Goal: Transaction & Acquisition: Book appointment/travel/reservation

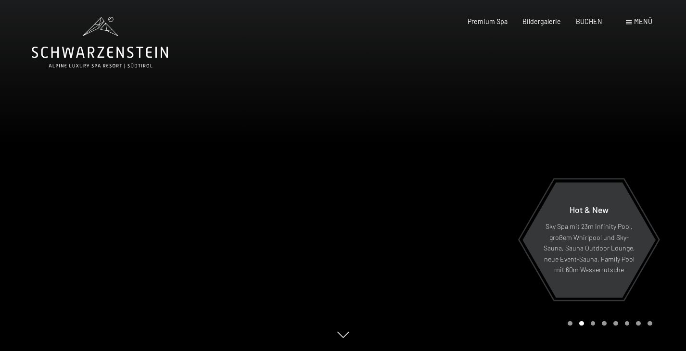
click at [628, 22] on span at bounding box center [629, 22] width 6 height 4
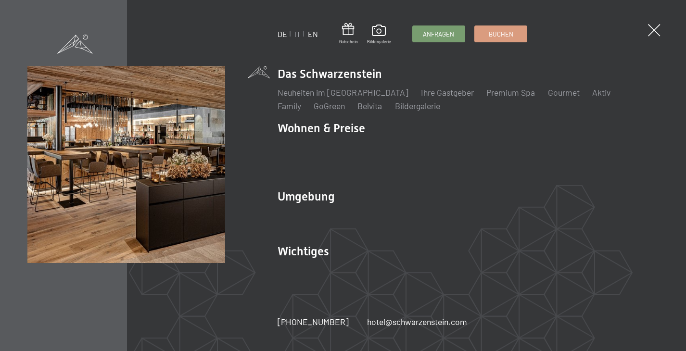
click at [313, 34] on link "EN" at bounding box center [313, 33] width 10 height 9
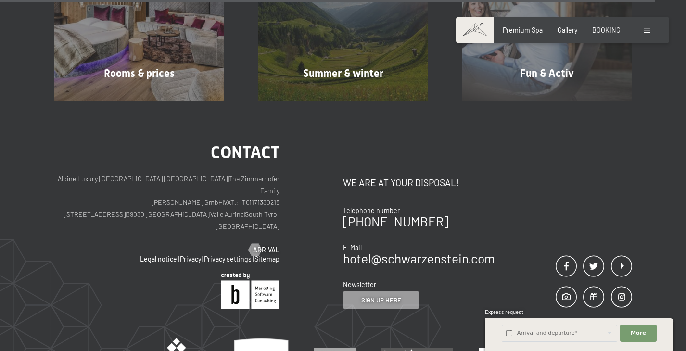
scroll to position [3666, 0]
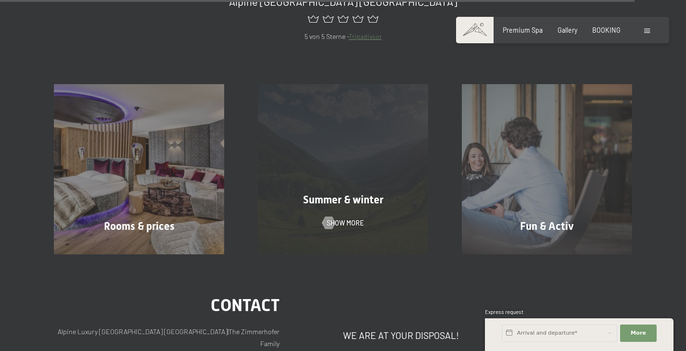
click at [357, 194] on span "Summer & winter" at bounding box center [343, 200] width 80 height 12
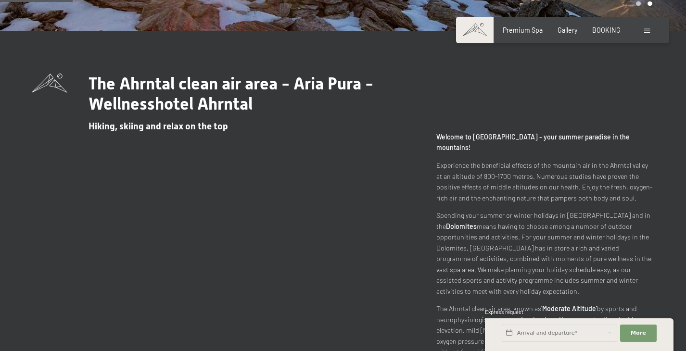
scroll to position [273, 0]
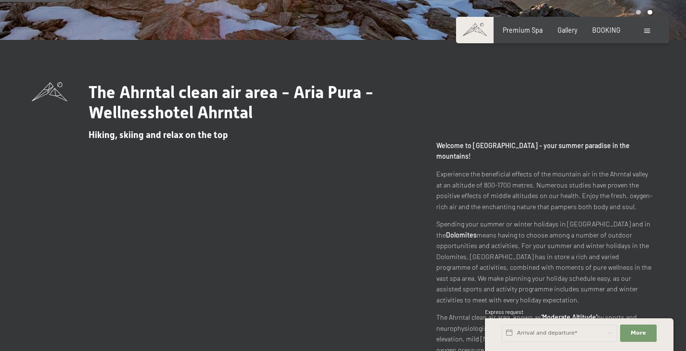
click at [645, 31] on span at bounding box center [647, 31] width 6 height 4
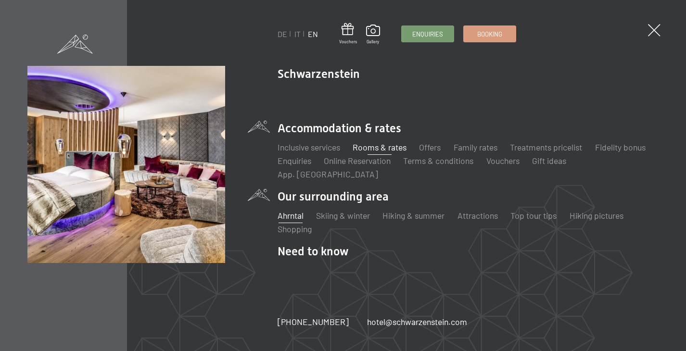
click at [399, 150] on link "Rooms & rates" at bounding box center [380, 147] width 54 height 11
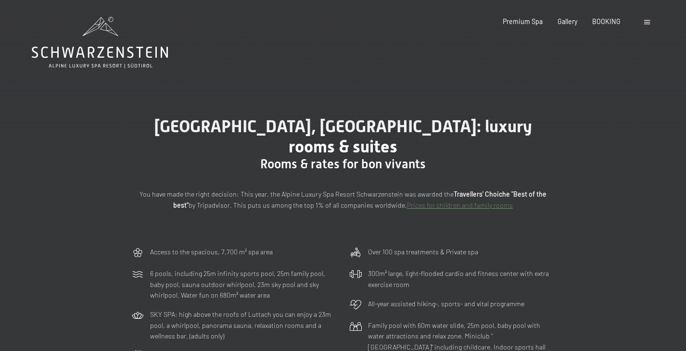
click at [648, 22] on span at bounding box center [647, 22] width 6 height 4
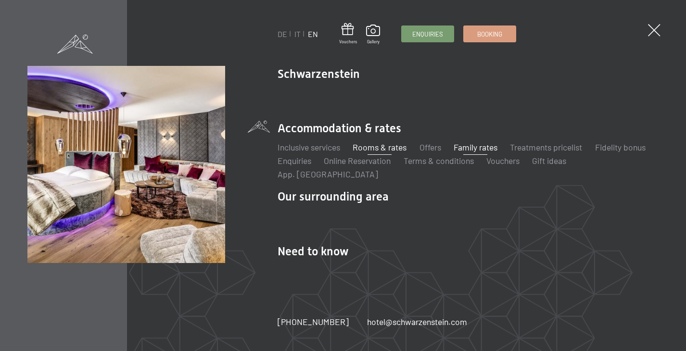
click at [481, 147] on link "Family rates" at bounding box center [476, 147] width 44 height 11
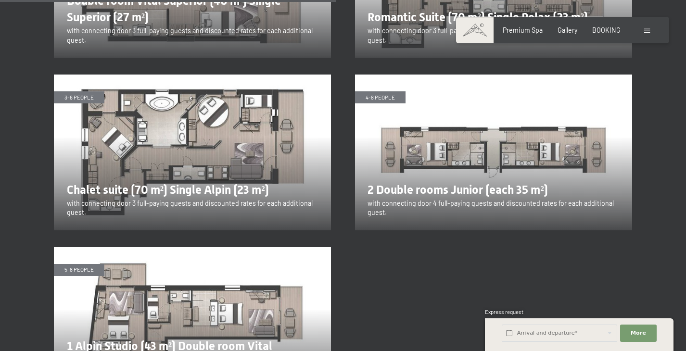
scroll to position [1701, 0]
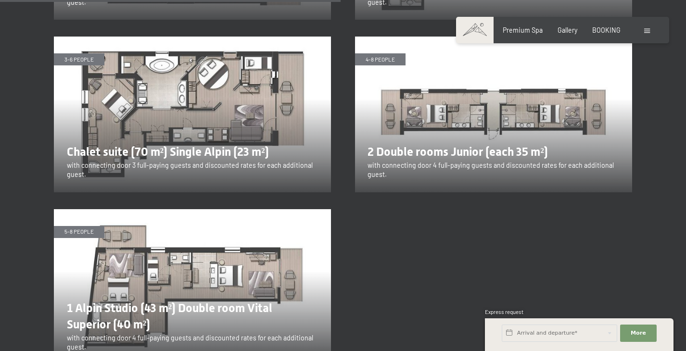
click at [310, 304] on img at bounding box center [192, 287] width 277 height 156
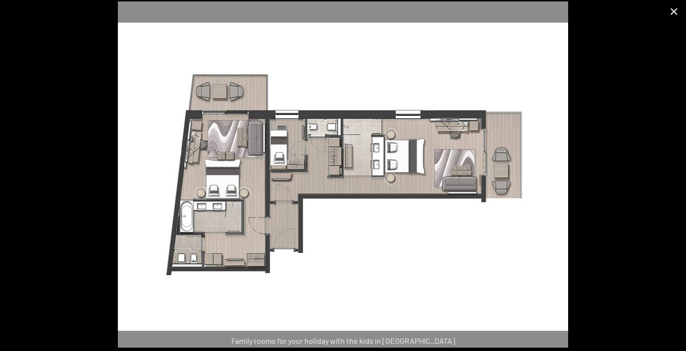
click at [672, 12] on button "Close gallery" at bounding box center [674, 11] width 24 height 23
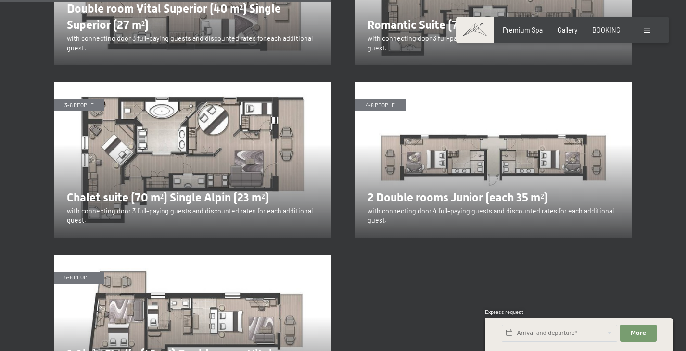
scroll to position [1655, 0]
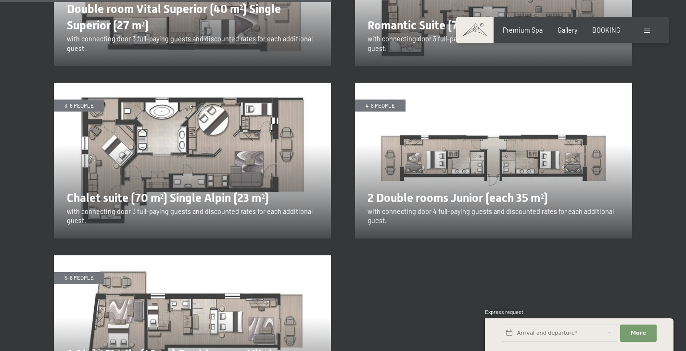
click at [192, 119] on img at bounding box center [192, 161] width 277 height 156
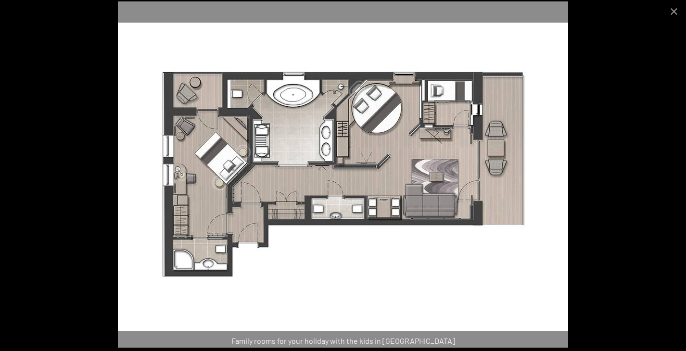
scroll to position [1689, 0]
click at [673, 15] on button "Close gallery" at bounding box center [674, 11] width 24 height 23
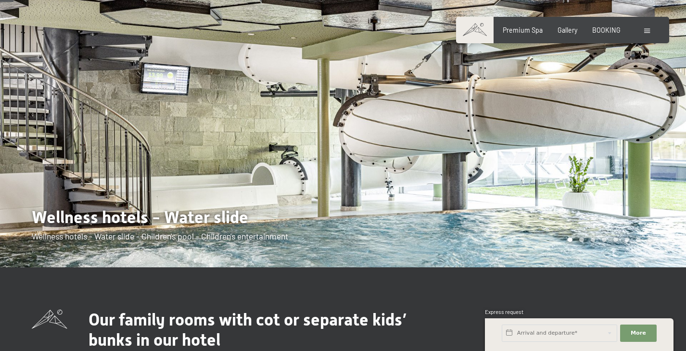
scroll to position [0, 0]
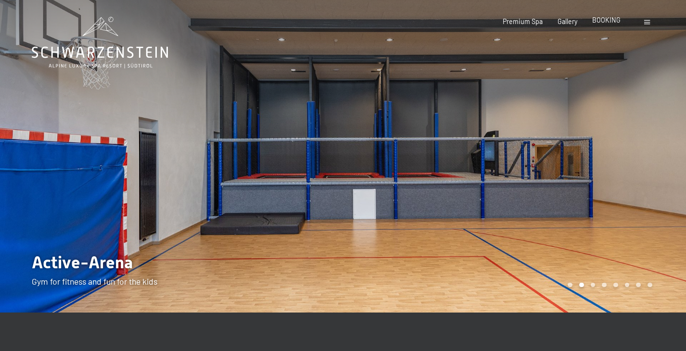
click at [611, 22] on span "BOOKING" at bounding box center [606, 20] width 28 height 8
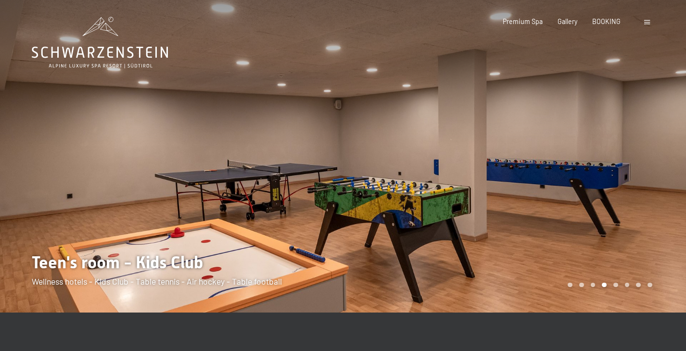
click at [667, 175] on div at bounding box center [514, 156] width 343 height 313
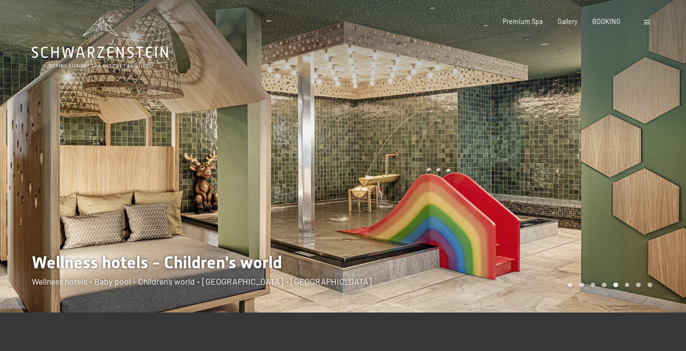
click at [668, 176] on div at bounding box center [514, 156] width 343 height 313
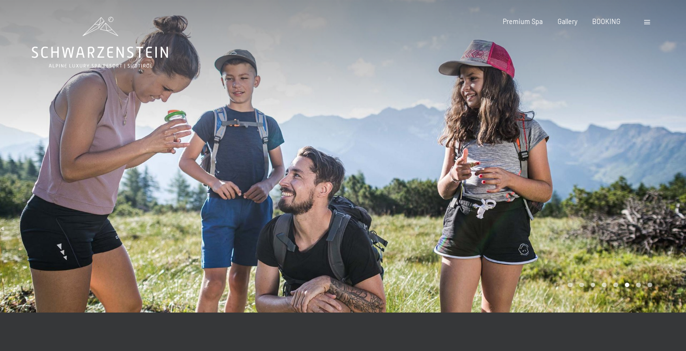
click at [668, 176] on div at bounding box center [514, 156] width 343 height 313
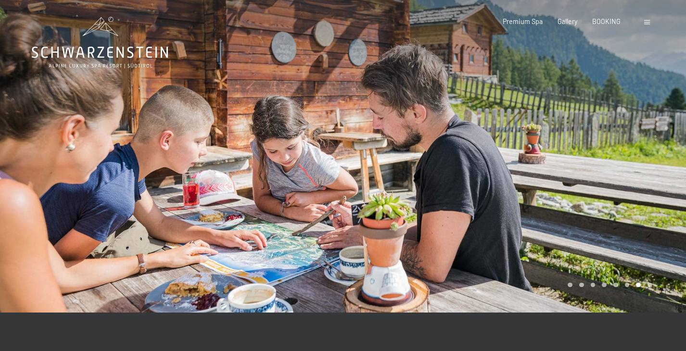
click at [668, 176] on div at bounding box center [514, 156] width 343 height 313
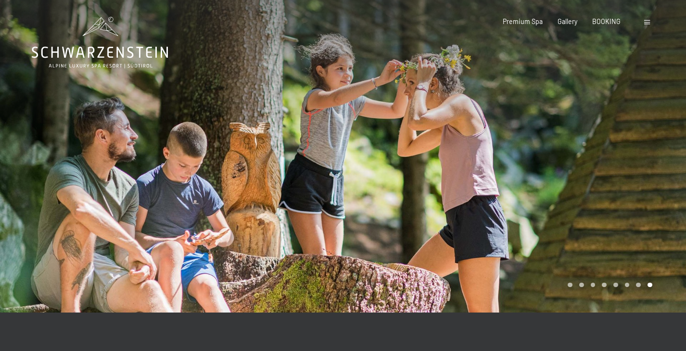
click at [668, 176] on div at bounding box center [514, 156] width 343 height 313
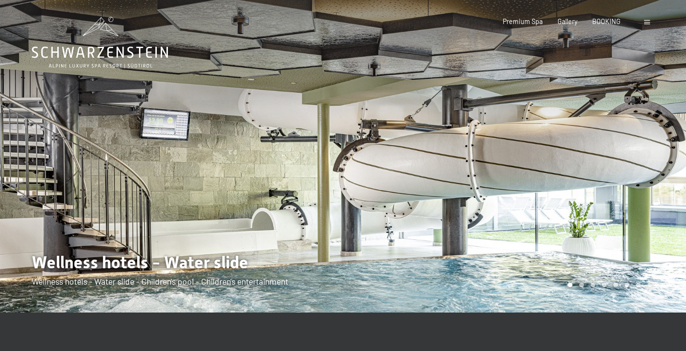
click at [668, 176] on div at bounding box center [514, 156] width 343 height 313
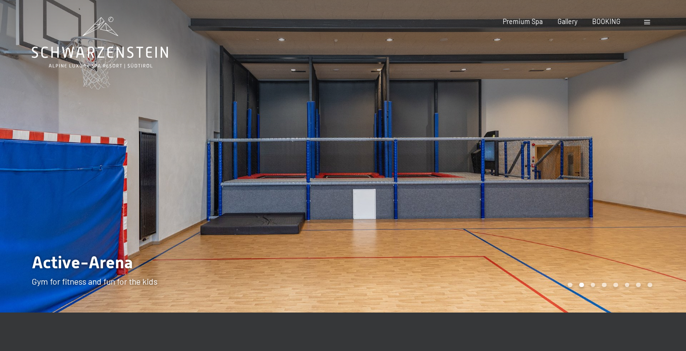
click at [668, 177] on div at bounding box center [514, 156] width 343 height 313
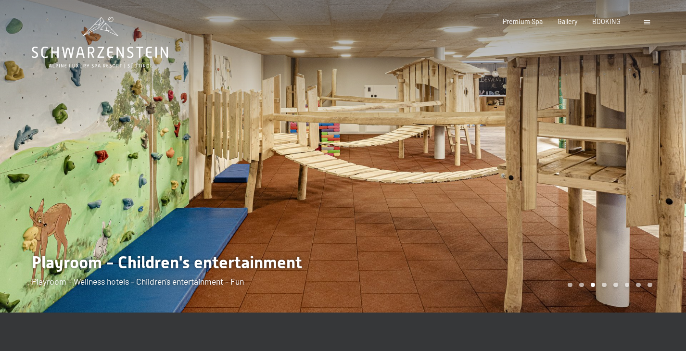
click at [668, 177] on div at bounding box center [514, 156] width 343 height 313
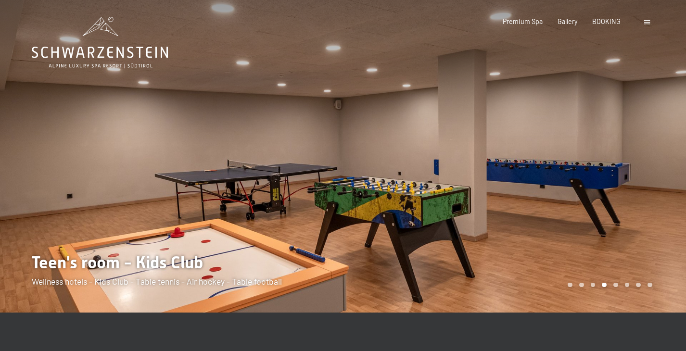
click at [668, 178] on div at bounding box center [514, 156] width 343 height 313
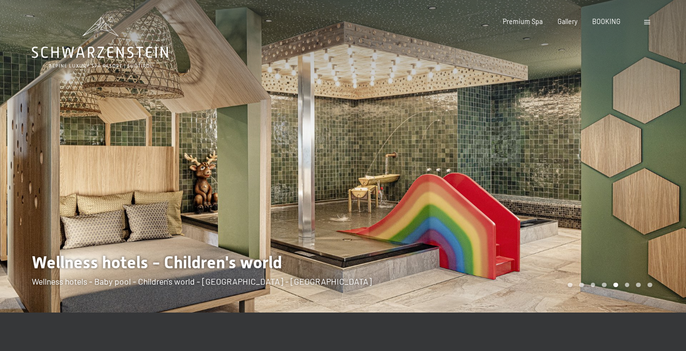
click at [669, 178] on div at bounding box center [514, 156] width 343 height 313
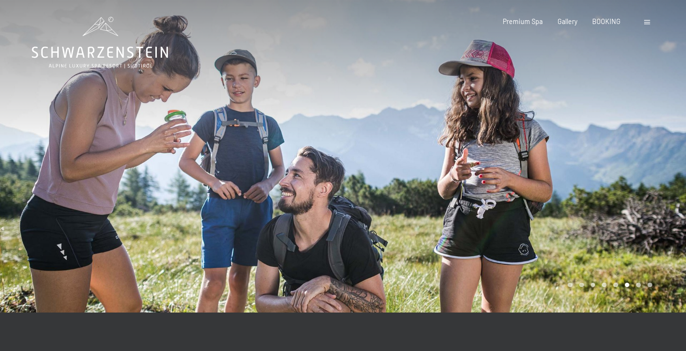
click at [669, 178] on div at bounding box center [514, 156] width 343 height 313
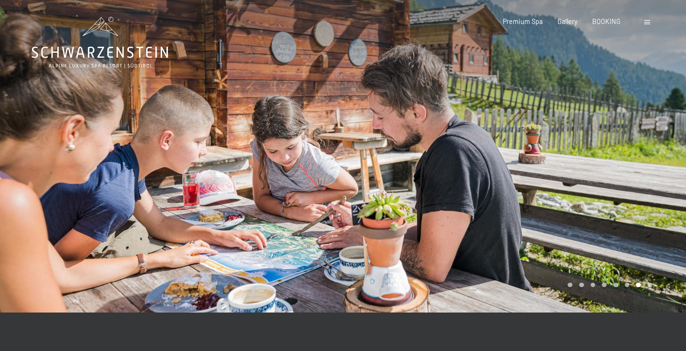
click at [669, 178] on div at bounding box center [514, 156] width 343 height 313
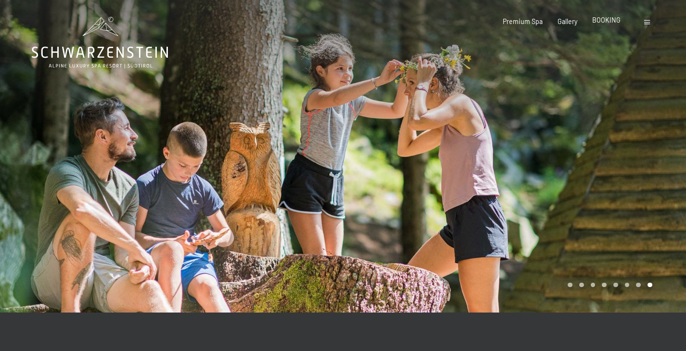
click at [609, 22] on span "BOOKING" at bounding box center [606, 20] width 28 height 8
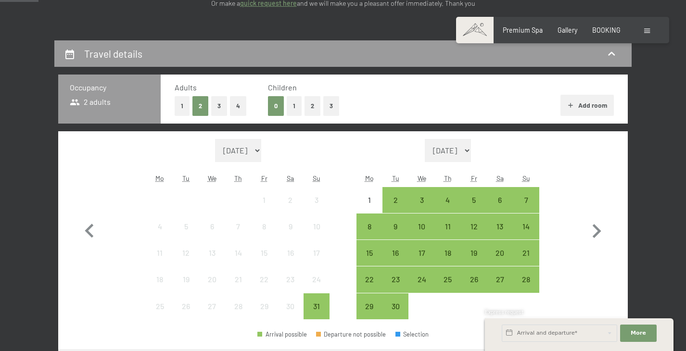
scroll to position [186, 0]
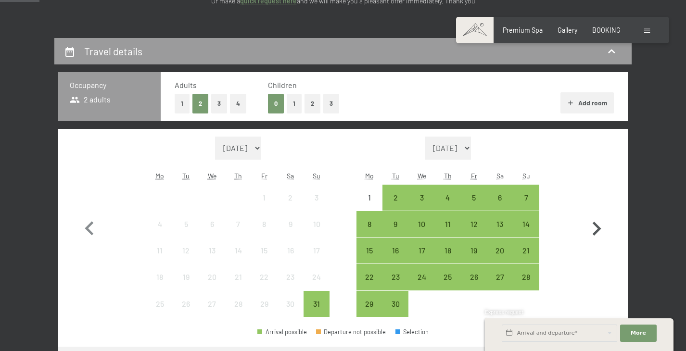
click at [598, 226] on icon "button" at bounding box center [597, 229] width 28 height 28
select select "[DATE]"
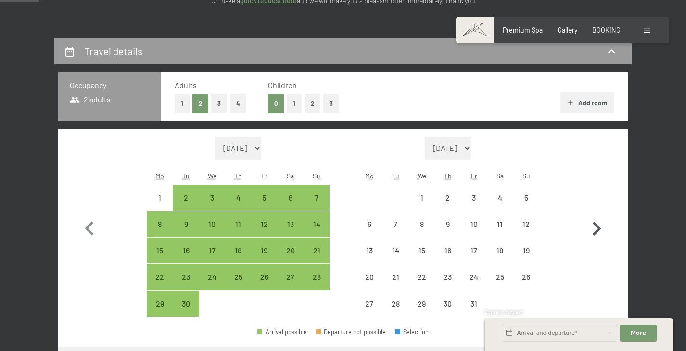
click at [602, 230] on icon "button" at bounding box center [597, 229] width 28 height 28
select select "[DATE]"
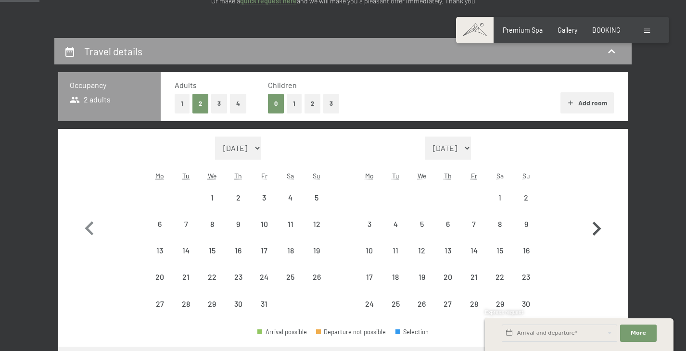
select select "[DATE]"
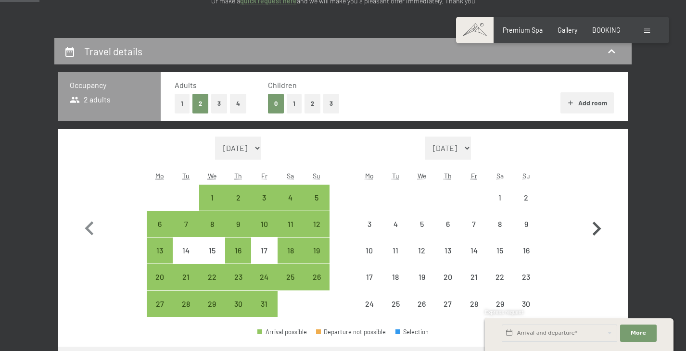
click at [602, 230] on icon "button" at bounding box center [597, 229] width 28 height 28
select select "[DATE]"
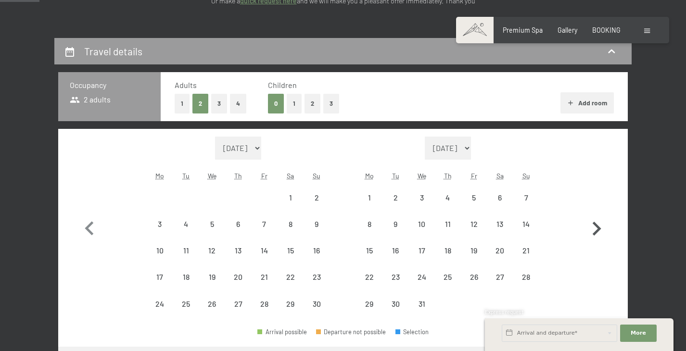
select select "[DATE]"
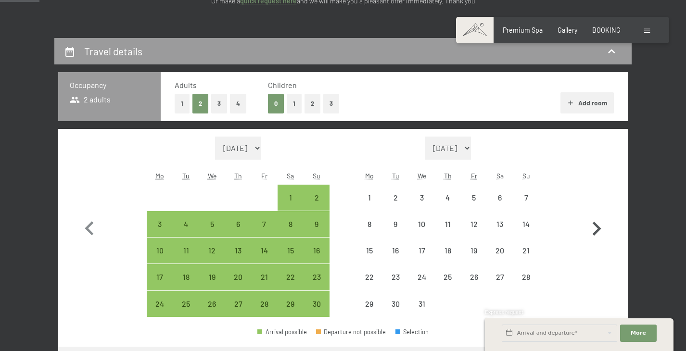
select select "[DATE]"
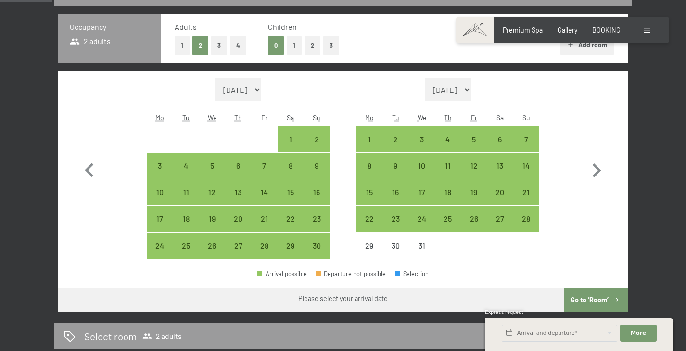
scroll to position [246, 0]
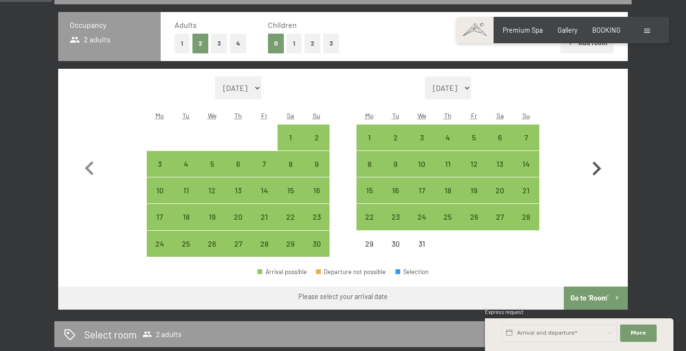
click at [596, 165] on icon "button" at bounding box center [597, 169] width 9 height 14
select select "[DATE]"
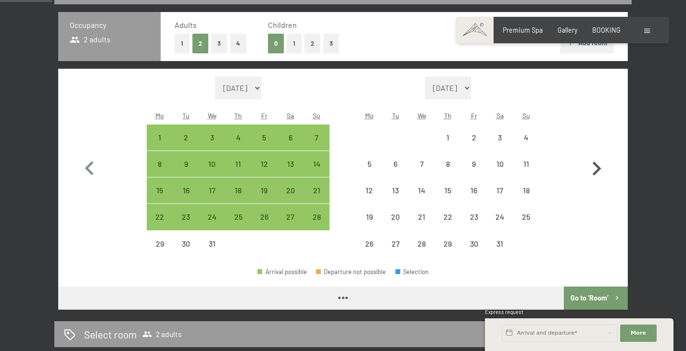
select select "[DATE]"
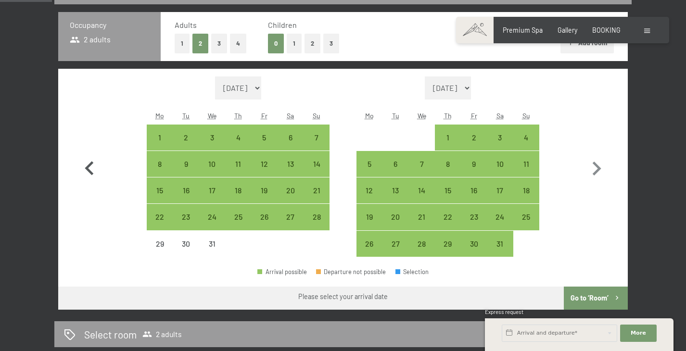
click at [89, 171] on icon "button" at bounding box center [89, 168] width 9 height 14
select select "[DATE]"
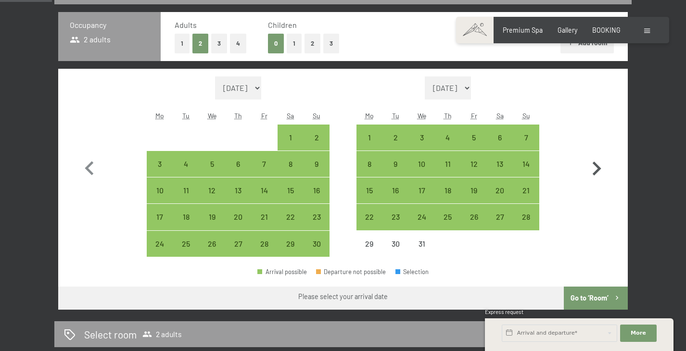
click at [597, 169] on icon "button" at bounding box center [597, 169] width 28 height 28
select select "[DATE]"
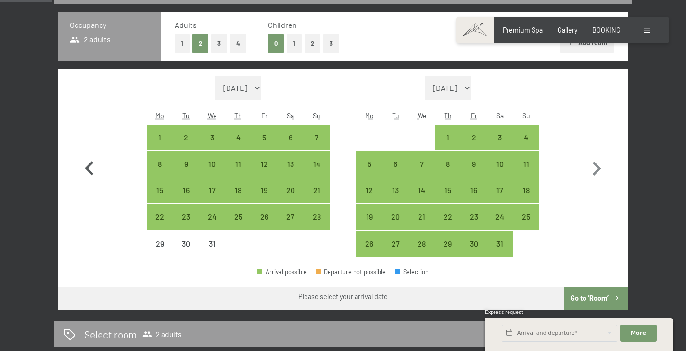
click at [92, 166] on icon "button" at bounding box center [90, 169] width 28 height 28
select select "[DATE]"
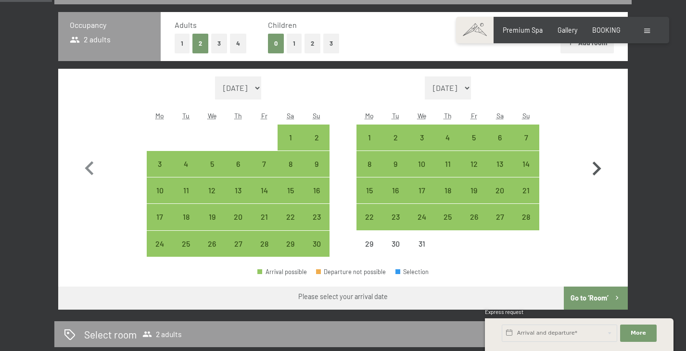
click at [597, 169] on icon "button" at bounding box center [597, 169] width 28 height 28
select select "[DATE]"
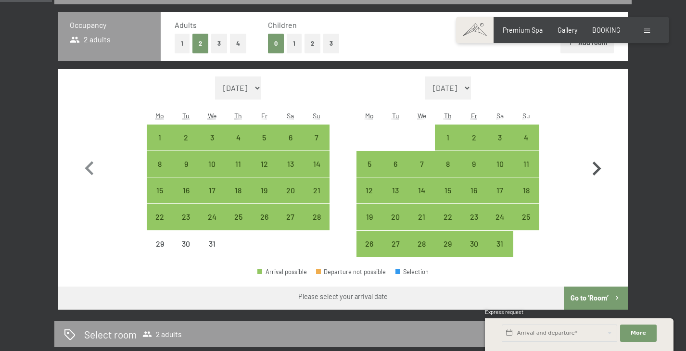
click at [597, 169] on icon "button" at bounding box center [597, 169] width 28 height 28
select select "[DATE]"
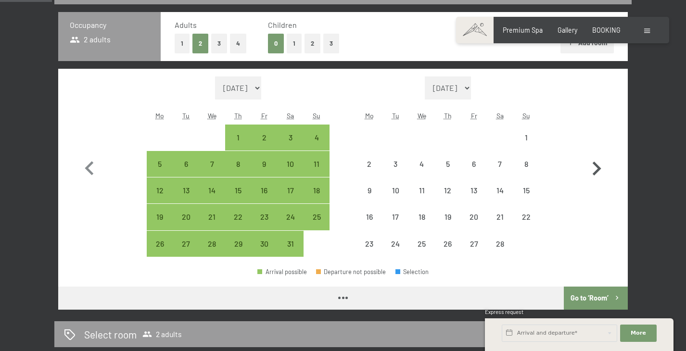
click at [597, 169] on icon "button" at bounding box center [597, 169] width 28 height 28
select select "[DATE]"
select select "2026-03-01"
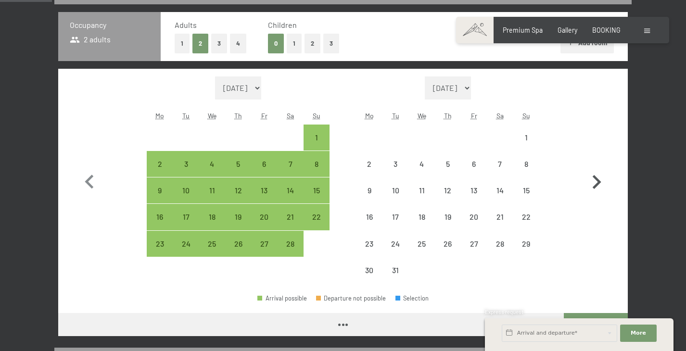
select select "[DATE]"
select select "2026-03-01"
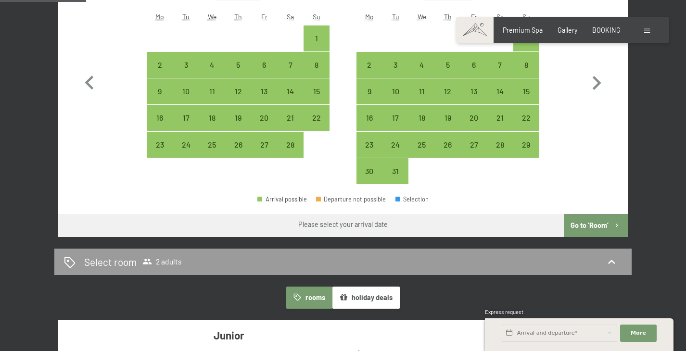
scroll to position [253, 0]
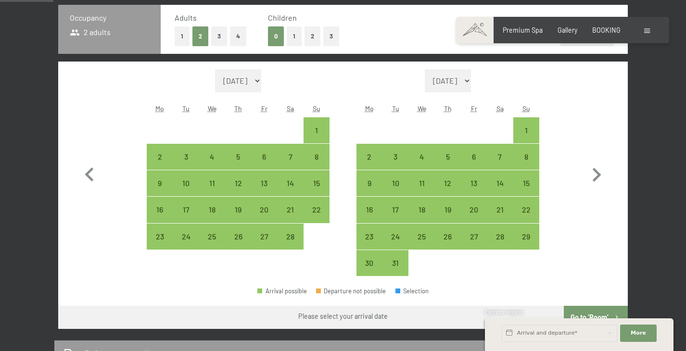
click at [294, 35] on button "1" at bounding box center [294, 36] width 15 height 20
select select "[DATE]"
select select "2026-03-01"
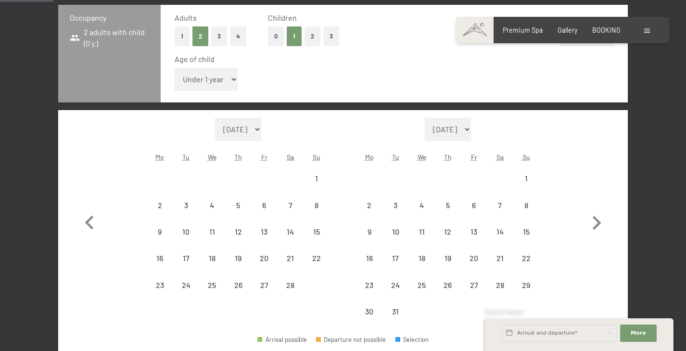
select select "[DATE]"
select select "2026-03-01"
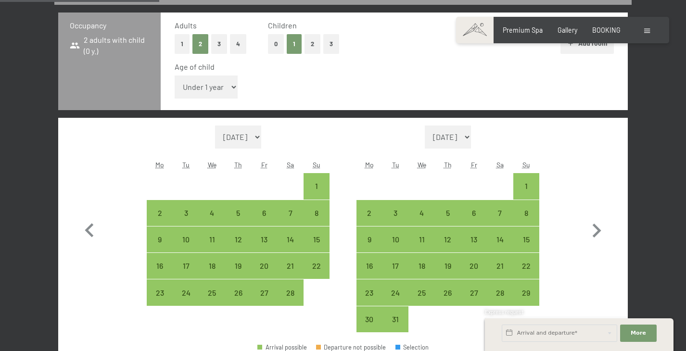
scroll to position [228, 0]
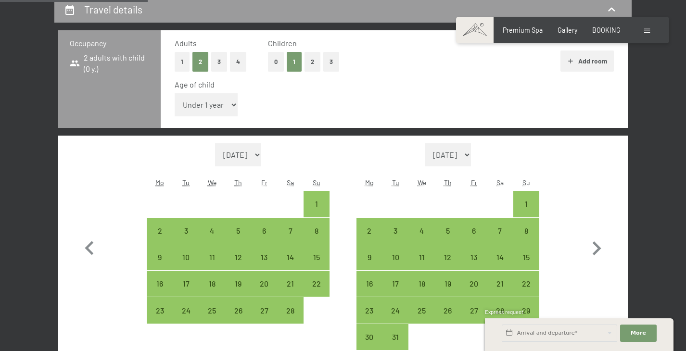
click at [232, 102] on select "Under 1 year 1 year 2 years 3 years 4 years 5 years 6 years 7 years 8 years 9 y…" at bounding box center [206, 104] width 63 height 23
select select "7"
click at [175, 93] on select "Under 1 year 1 year 2 years 3 years 4 years 5 years 6 years 7 years 8 years 9 y…" at bounding box center [206, 104] width 63 height 23
select select "[DATE]"
select select "2026-03-01"
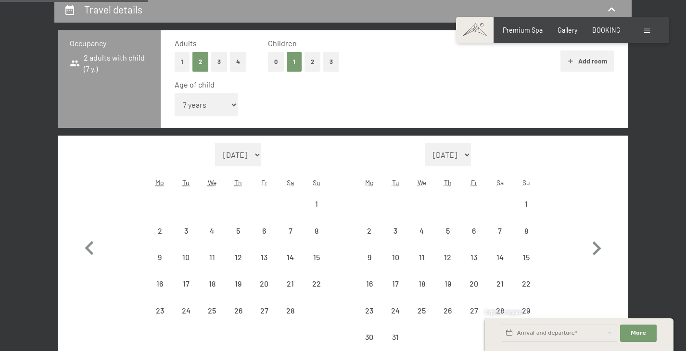
select select "[DATE]"
select select "2026-03-01"
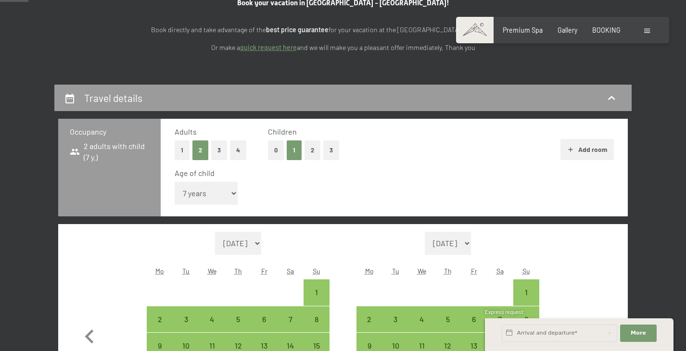
scroll to position [138, 0]
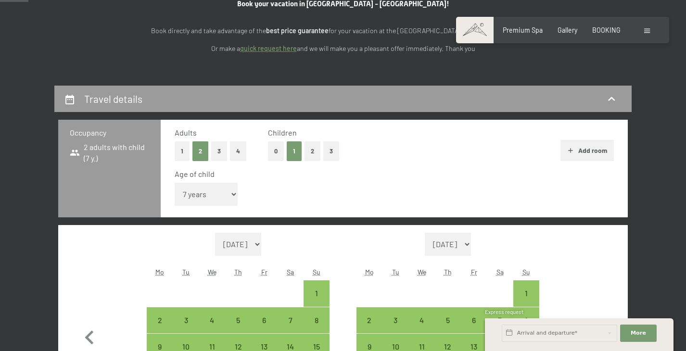
click at [588, 147] on button "Add room" at bounding box center [586, 150] width 53 height 21
select select "[DATE]"
select select "2026-03-01"
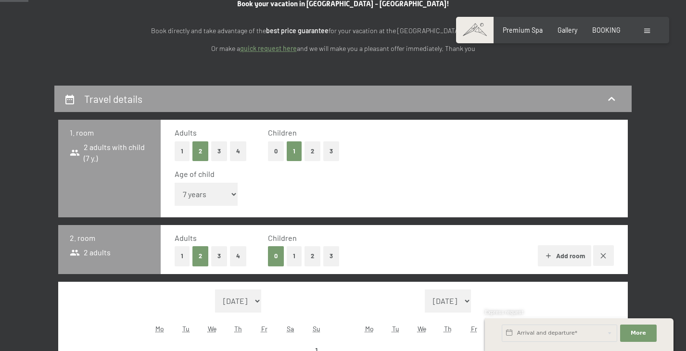
select select "[DATE]"
select select "2026-03-01"
click at [294, 259] on button "1" at bounding box center [294, 256] width 15 height 20
select select "[DATE]"
select select "2026-03-01"
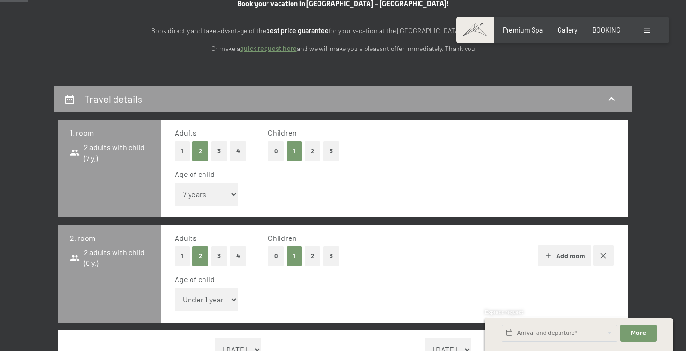
select select "[DATE]"
select select "2026-03-01"
click at [230, 301] on select "Under 1 year 1 year 2 years 3 years 4 years 5 years 6 years 7 years 8 years 9 y…" at bounding box center [206, 299] width 63 height 23
select select "5"
click at [175, 288] on select "Under 1 year 1 year 2 years 3 years 4 years 5 years 6 years 7 years 8 years 9 y…" at bounding box center [206, 299] width 63 height 23
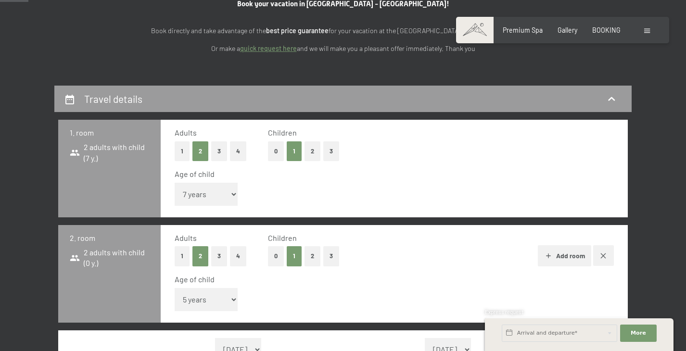
select select "[DATE]"
select select "2026-03-01"
select select "[DATE]"
select select "2026-03-01"
click at [235, 298] on select "Under 1 year 1 year 2 years 3 years 4 years 5 years 6 years 7 years 8 years 9 y…" at bounding box center [206, 299] width 63 height 23
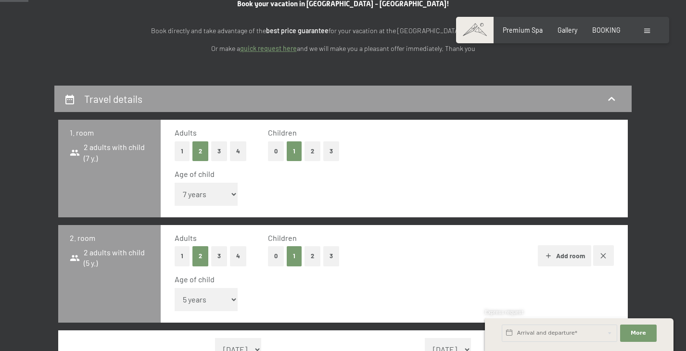
select select "6"
click at [175, 288] on select "Under 1 year 1 year 2 years 3 years 4 years 5 years 6 years 7 years 8 years 9 y…" at bounding box center [206, 299] width 63 height 23
select select "[DATE]"
select select "2026-03-01"
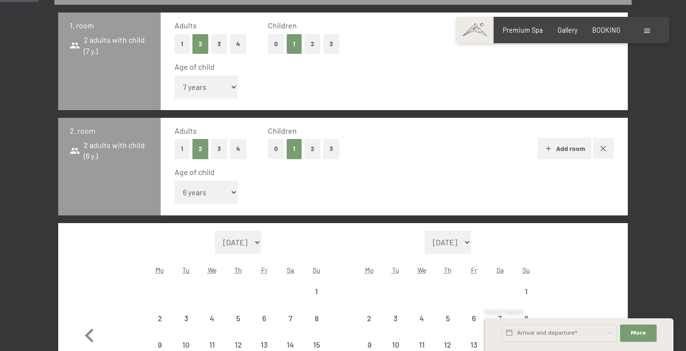
scroll to position [283, 0]
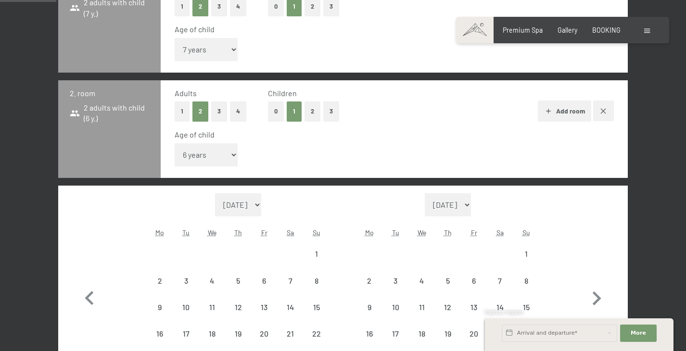
select select "[DATE]"
select select "2026-03-01"
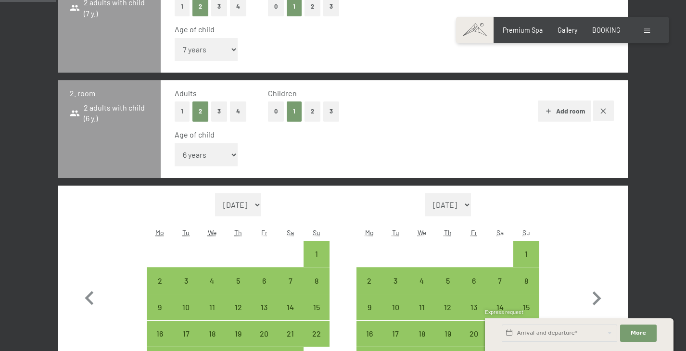
click at [555, 113] on button "Add room" at bounding box center [564, 111] width 53 height 21
select select "[DATE]"
select select "2026-03-01"
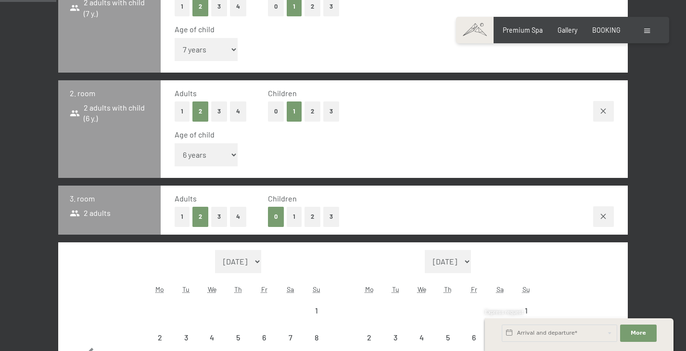
select select "[DATE]"
select select "2026-03-01"
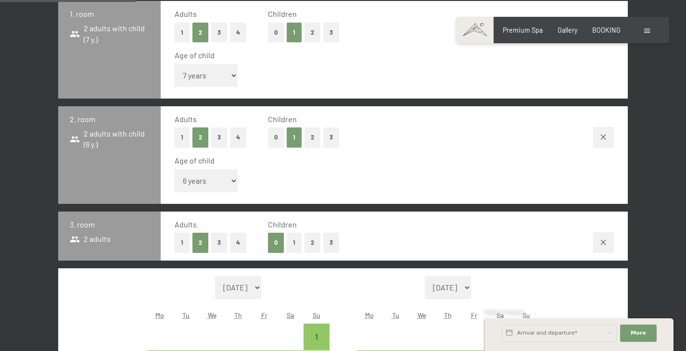
scroll to position [256, 0]
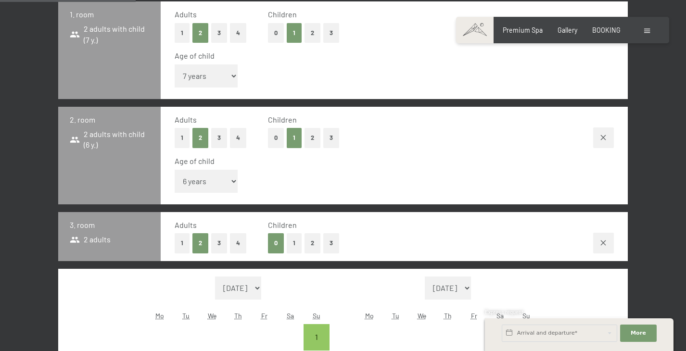
click at [292, 243] on button "1" at bounding box center [294, 243] width 15 height 20
select select "[DATE]"
select select "2026-03-01"
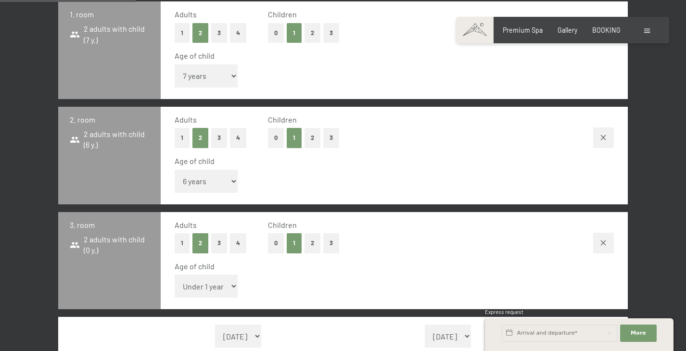
click at [233, 285] on select "Under 1 year 1 year 2 years 3 years 4 years 5 years 6 years 7 years 8 years 9 y…" at bounding box center [206, 286] width 63 height 23
select select "[DATE]"
select select "2026-03-01"
select select "4"
click at [175, 275] on select "Under 1 year 1 year 2 years 3 years 4 years 5 years 6 years 7 years 8 years 9 y…" at bounding box center [206, 286] width 63 height 23
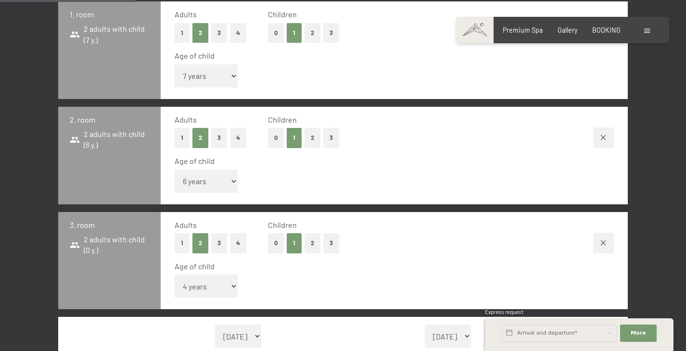
select select "[DATE]"
select select "2026-03-01"
select select "[DATE]"
select select "2026-03-01"
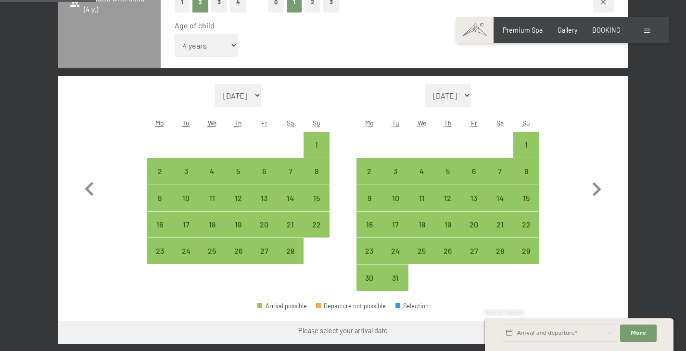
scroll to position [505, 0]
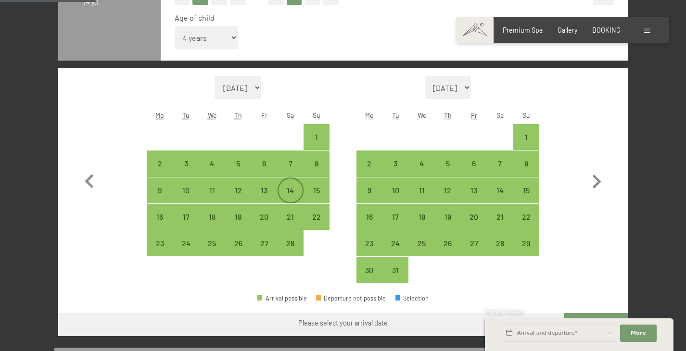
click at [292, 193] on div "14" at bounding box center [291, 199] width 24 height 24
select select "[DATE]"
select select "2026-03-01"
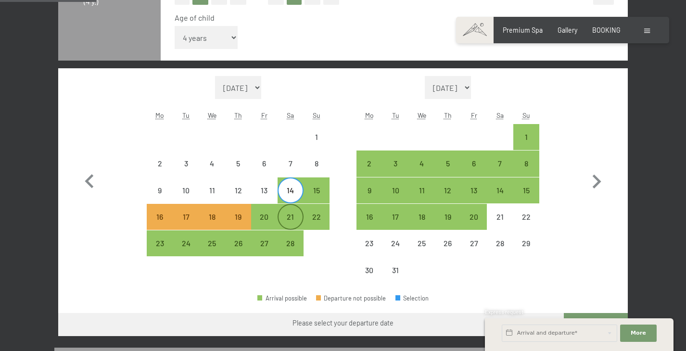
click at [292, 217] on div "21" at bounding box center [291, 225] width 24 height 24
select select "[DATE]"
select select "2026-03-01"
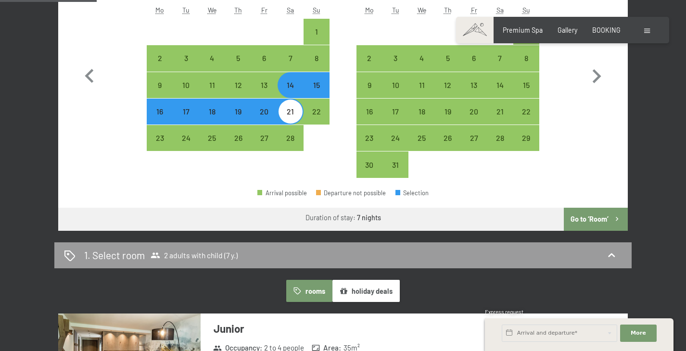
scroll to position [650, 0]
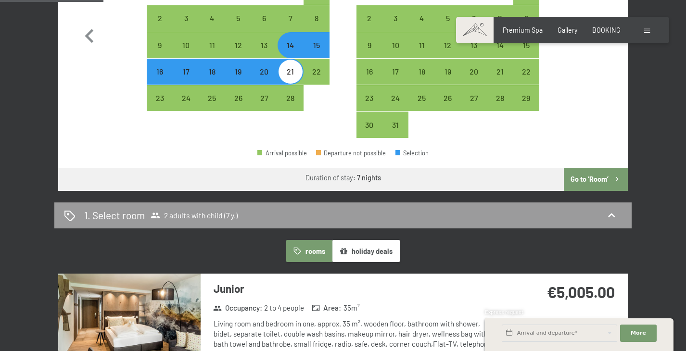
click at [584, 181] on button "Go to ‘Room’" at bounding box center [596, 179] width 64 height 23
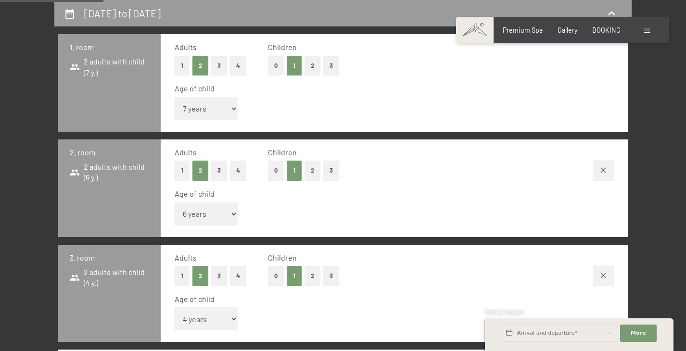
select select "[DATE]"
select select "2026-03-01"
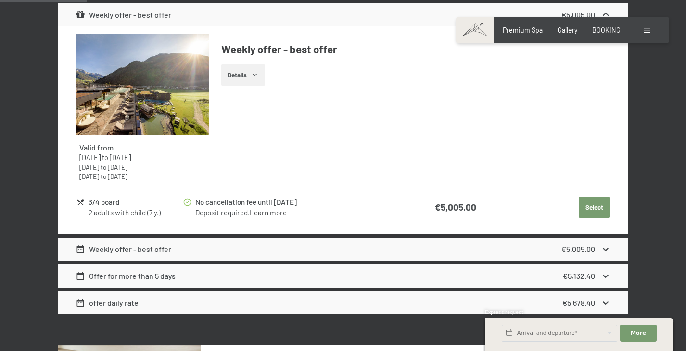
scroll to position [442, 0]
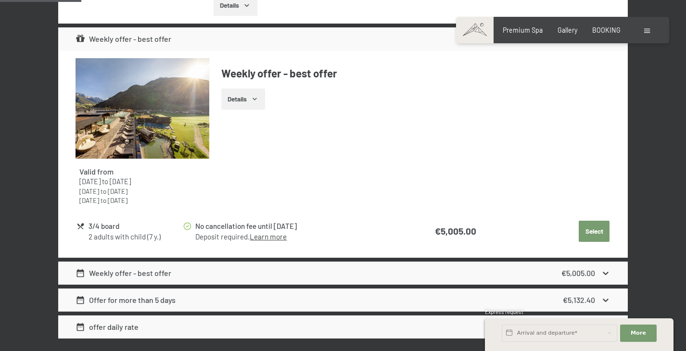
click at [597, 234] on button "Select" at bounding box center [594, 231] width 31 height 21
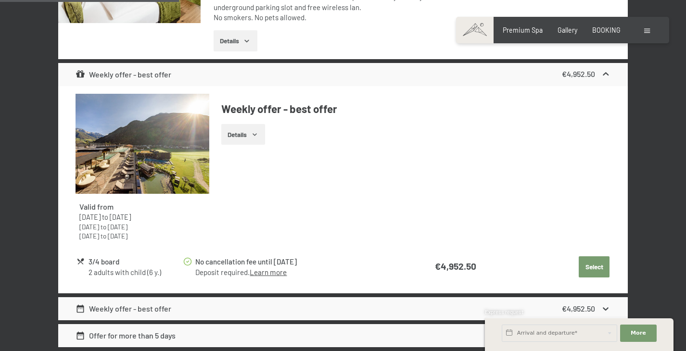
scroll to position [975, 0]
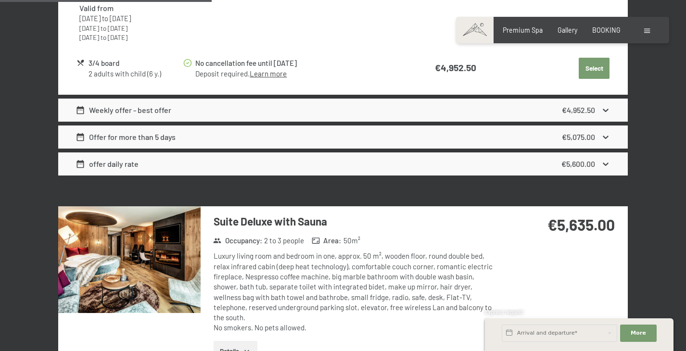
scroll to position [1153, 0]
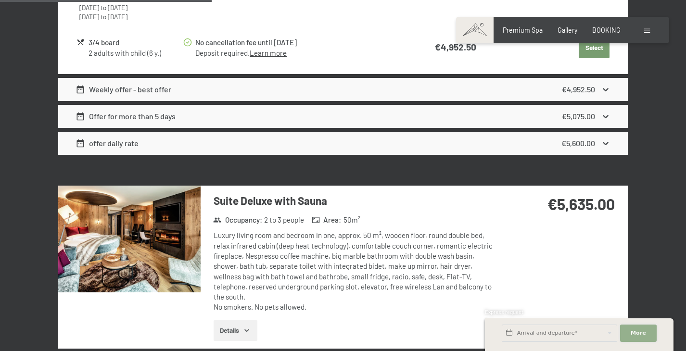
click at [632, 331] on span "More" at bounding box center [638, 334] width 15 height 8
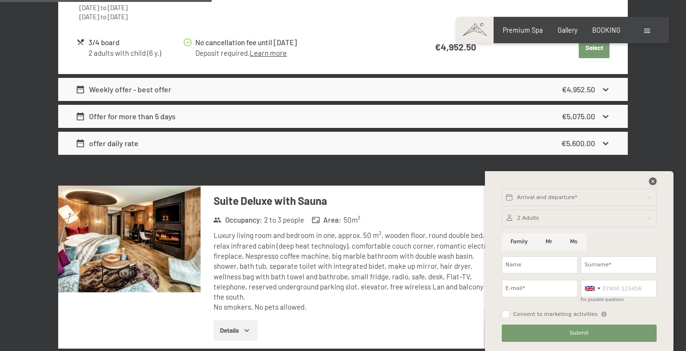
click at [653, 181] on icon at bounding box center [653, 182] width 8 height 8
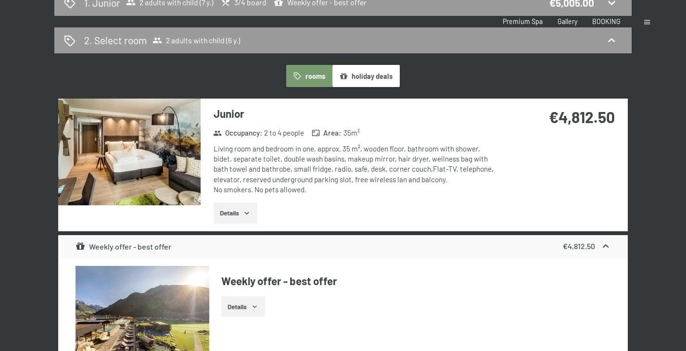
scroll to position [0, 0]
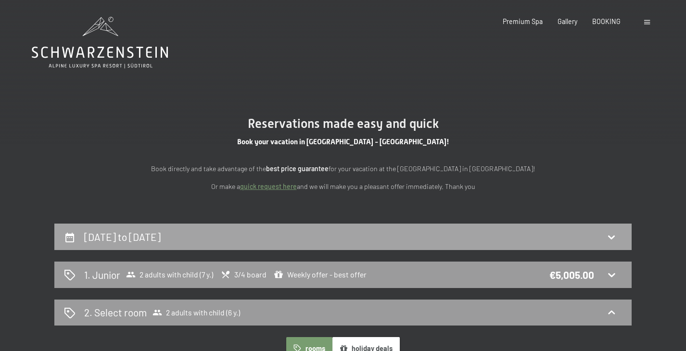
click at [609, 238] on icon at bounding box center [612, 237] width 12 height 12
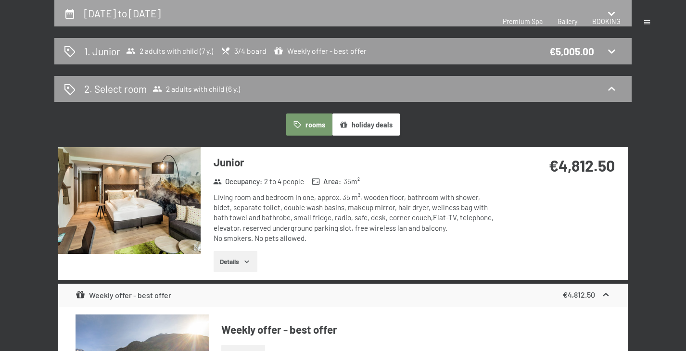
select select "7"
select select "6"
select select "4"
select select "[DATE]"
select select "2026-03-01"
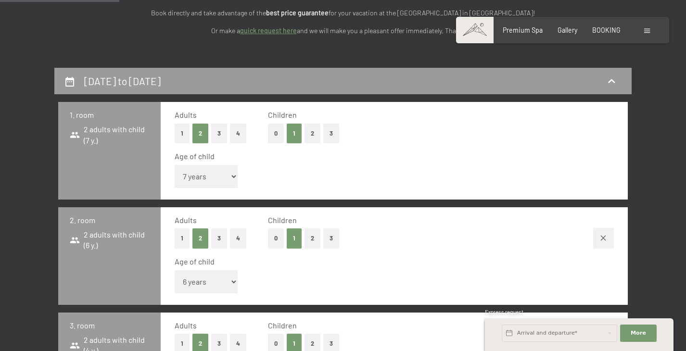
scroll to position [0, 0]
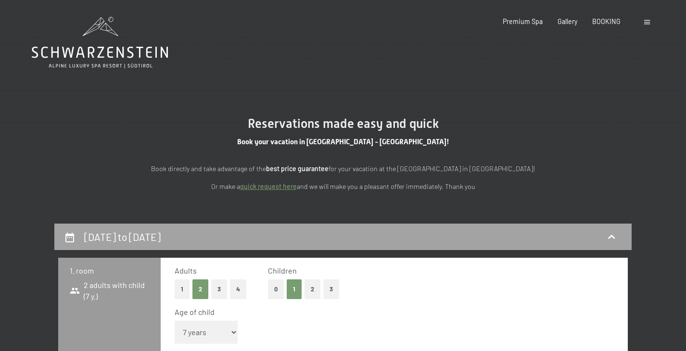
click at [161, 240] on h2 "14th February to 21st February 2026" at bounding box center [122, 237] width 76 height 12
select select "[DATE]"
select select "2026-03-01"
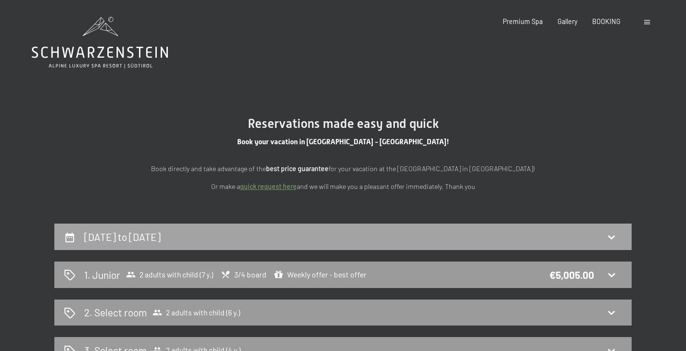
click at [161, 240] on h2 "14th February to 21st February 2026" at bounding box center [122, 237] width 76 height 12
select select "7"
select select "6"
select select "4"
select select "[DATE]"
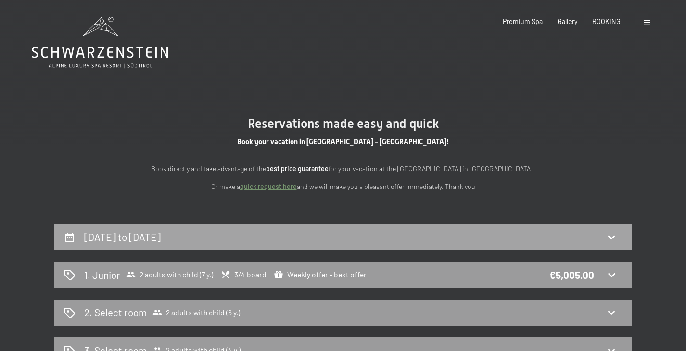
select select "2026-03-01"
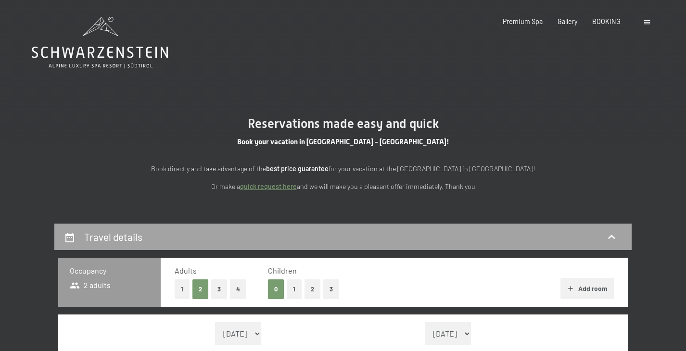
click at [117, 237] on h2 "Travel details" at bounding box center [113, 237] width 58 height 12
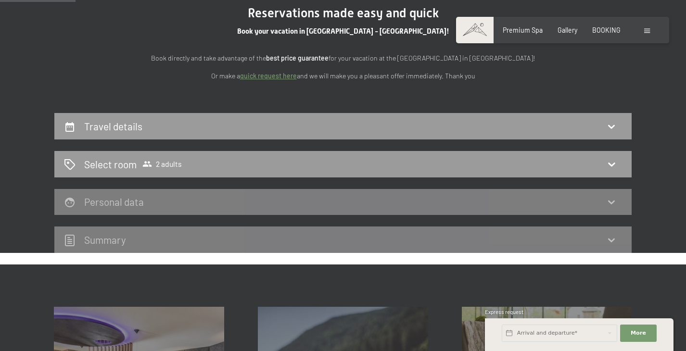
scroll to position [142, 0]
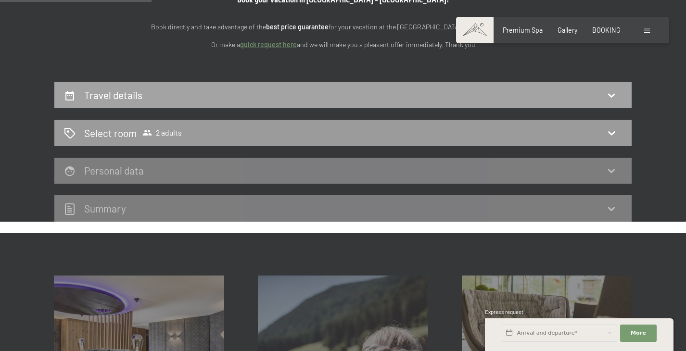
click at [611, 96] on icon at bounding box center [611, 95] width 7 height 4
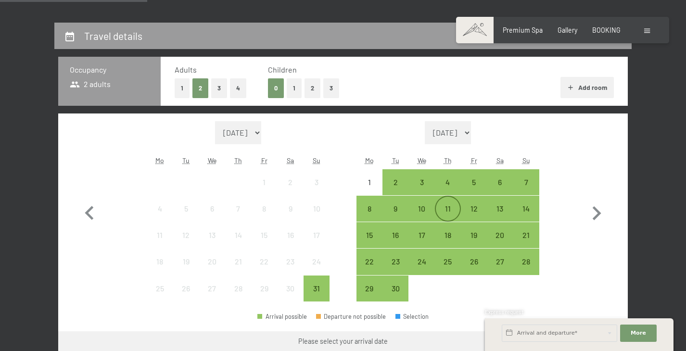
scroll to position [203, 0]
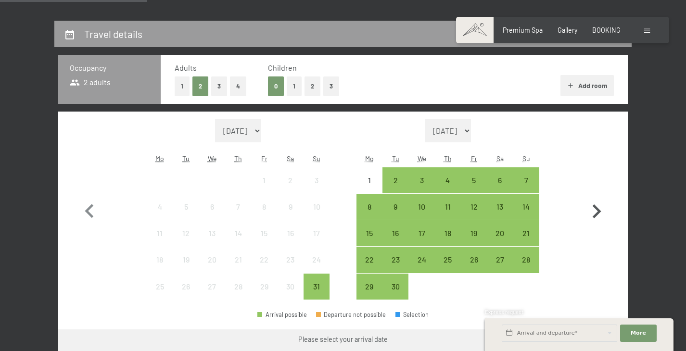
click at [595, 212] on icon "button" at bounding box center [597, 212] width 28 height 28
select select "[DATE]"
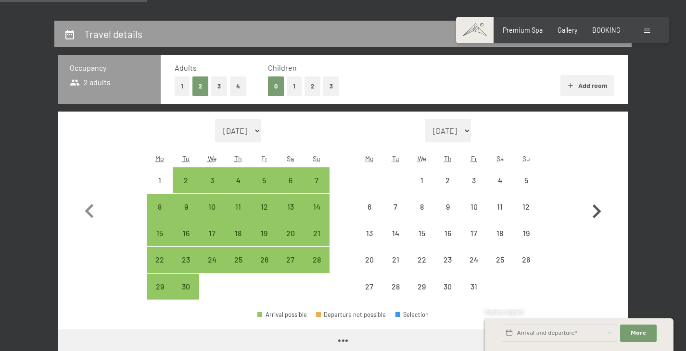
click at [595, 213] on icon "button" at bounding box center [597, 212] width 28 height 28
select select "[DATE]"
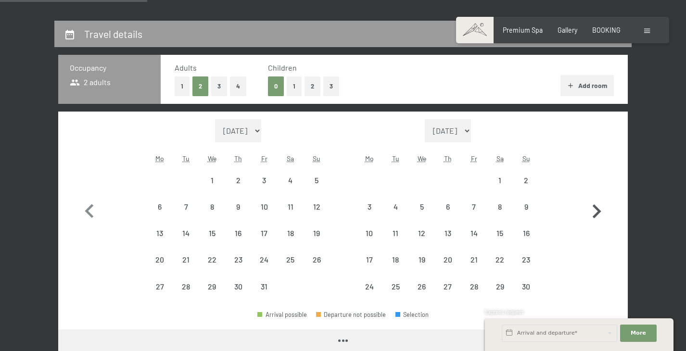
click at [595, 213] on icon "button" at bounding box center [597, 212] width 28 height 28
select select "[DATE]"
click at [595, 213] on icon "button" at bounding box center [597, 212] width 28 height 28
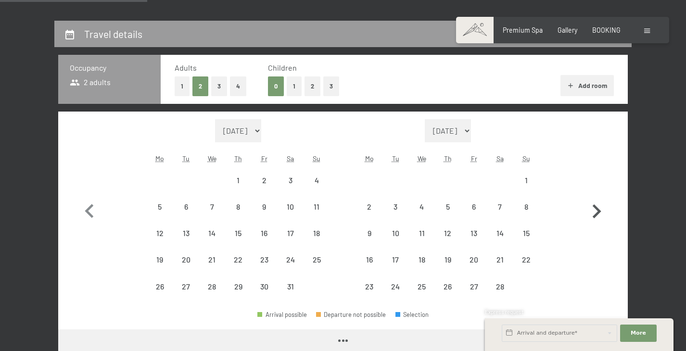
select select "[DATE]"
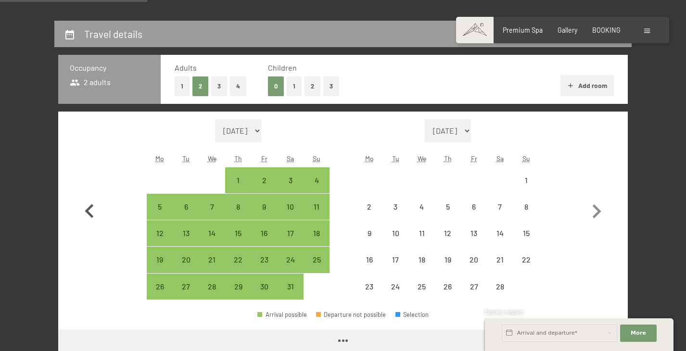
select select "[DATE]"
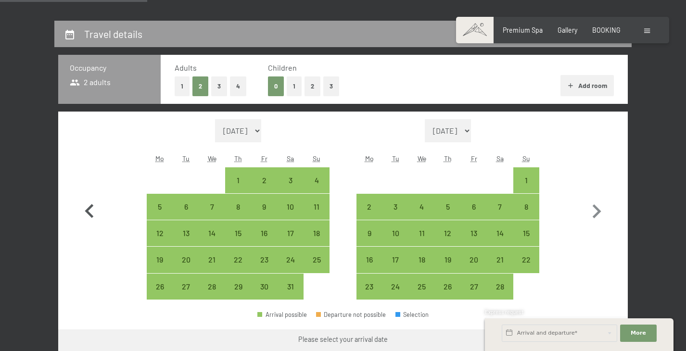
click at [90, 219] on icon "button" at bounding box center [90, 212] width 28 height 28
select select "[DATE]"
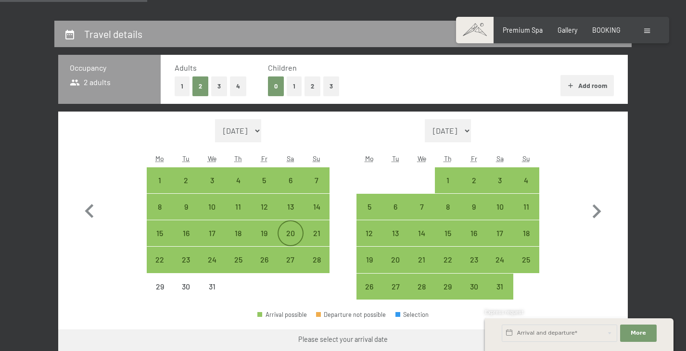
click at [295, 233] on div "20" at bounding box center [291, 241] width 24 height 24
select select "[DATE]"
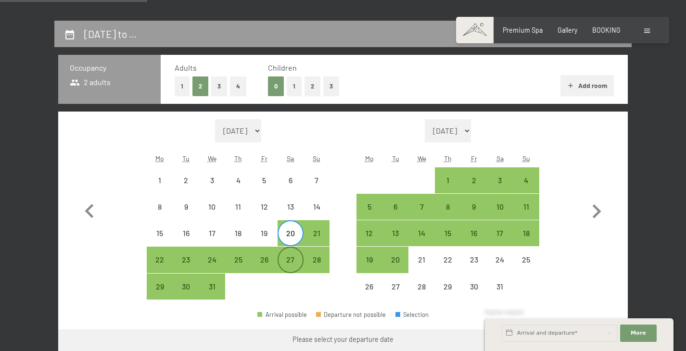
click at [293, 267] on div "27" at bounding box center [291, 268] width 24 height 24
select select "[DATE]"
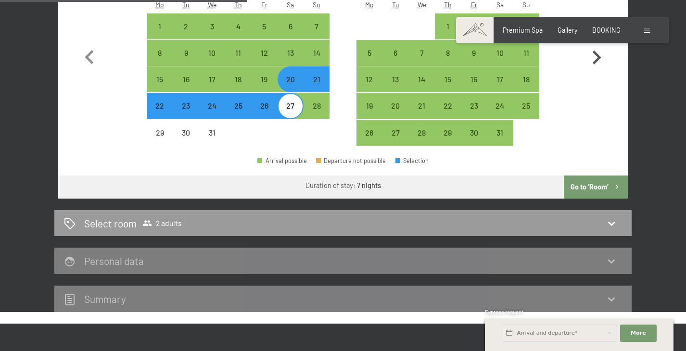
scroll to position [342, 0]
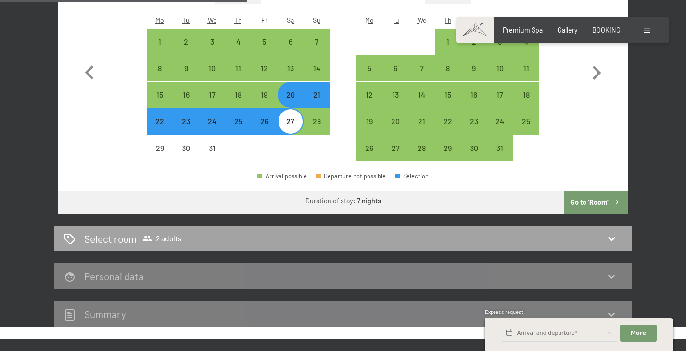
click at [533, 239] on div "Select room 2 adults" at bounding box center [343, 239] width 558 height 14
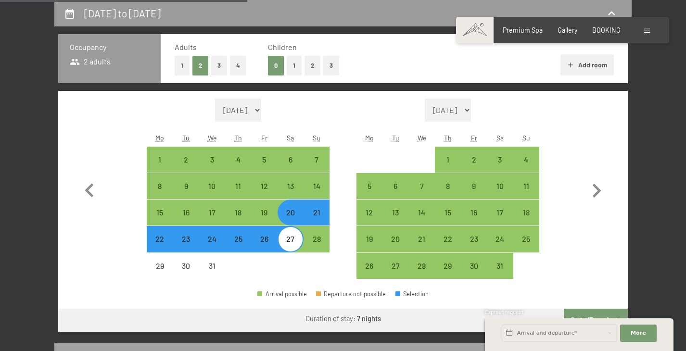
select select "[DATE]"
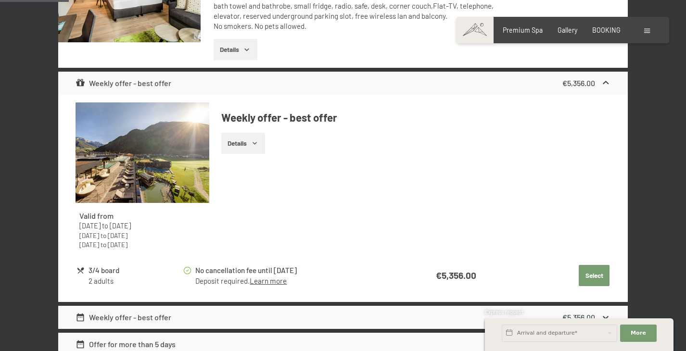
scroll to position [458, 0]
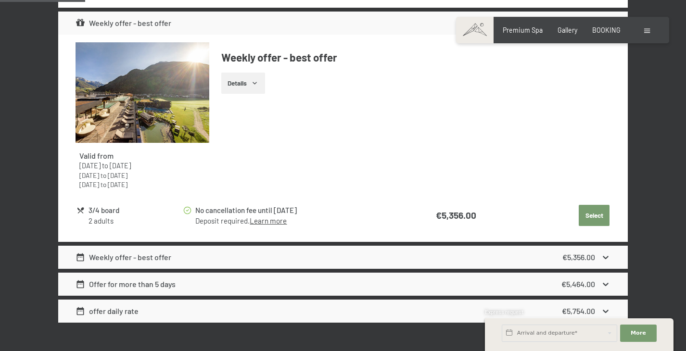
click at [598, 214] on button "Select" at bounding box center [594, 215] width 31 height 21
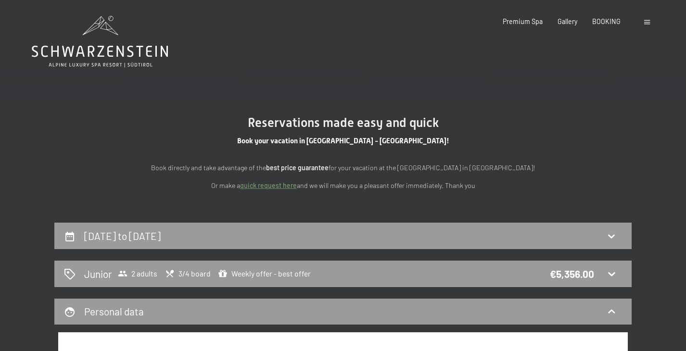
scroll to position [0, 0]
